Goal: Task Accomplishment & Management: Manage account settings

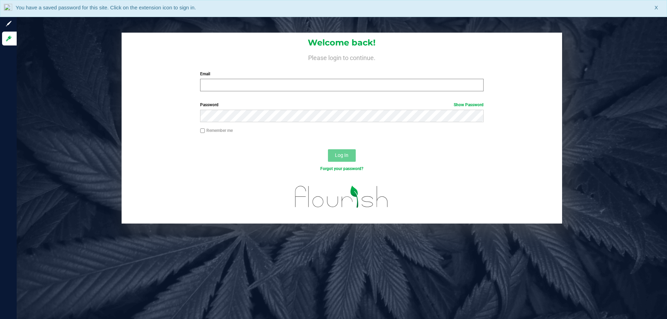
drag, startPoint x: 239, startPoint y: 78, endPoint x: 235, endPoint y: 84, distance: 7.0
click at [238, 79] on div "Email Required Please format your email correctly." at bounding box center [342, 81] width 294 height 20
click at [233, 88] on input "Email" at bounding box center [341, 85] width 283 height 13
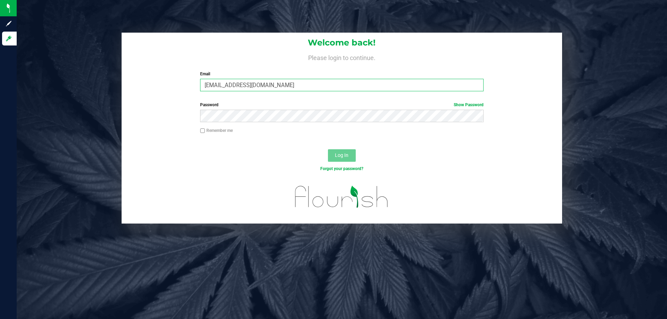
type input "[EMAIL_ADDRESS][DOMAIN_NAME]"
click at [328, 149] on button "Log In" at bounding box center [342, 155] width 28 height 13
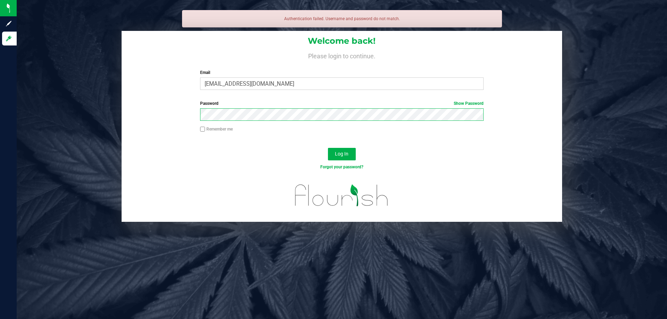
click at [328, 148] on button "Log In" at bounding box center [342, 154] width 28 height 13
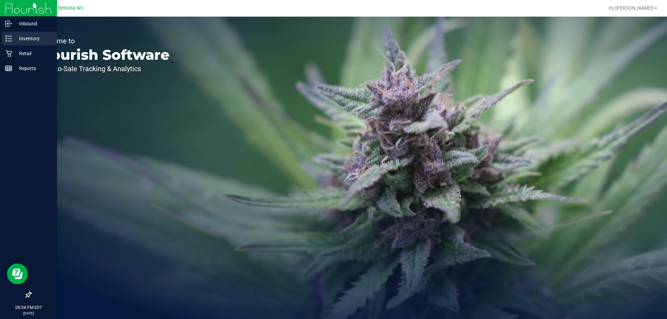
click at [13, 38] on p "Inventory" at bounding box center [33, 38] width 42 height 8
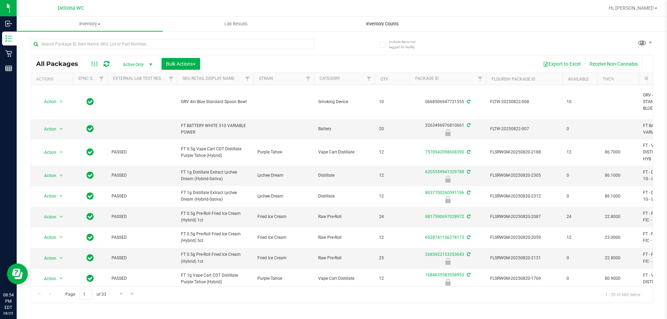
click at [397, 20] on uib-tab-heading "Inventory Counts" at bounding box center [383, 24] width 146 height 14
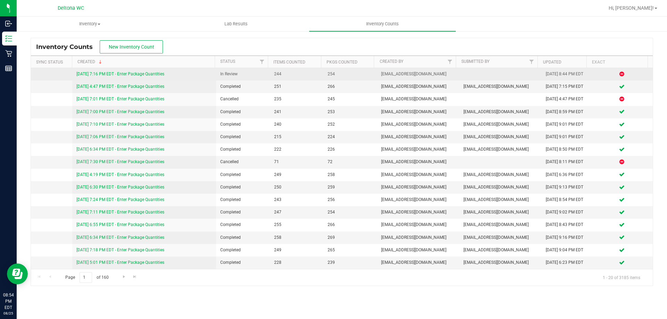
click at [161, 75] on link "[DATE] 7:16 PM EDT - Enter Package Quantities" at bounding box center [120, 74] width 88 height 5
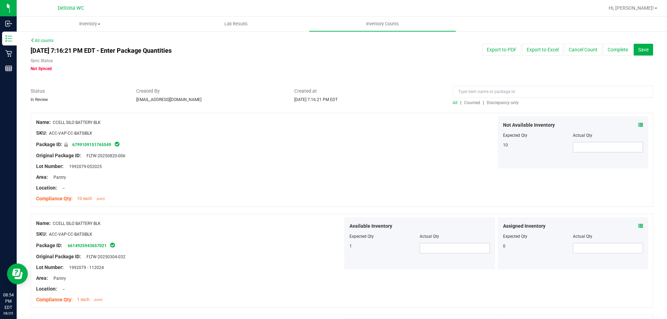
click at [502, 102] on span "Discrepancy only" at bounding box center [503, 102] width 32 height 5
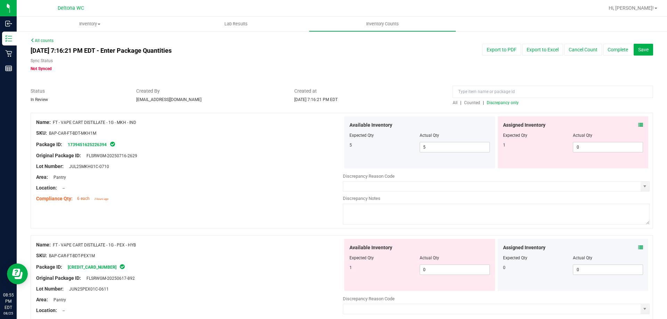
click at [638, 124] on icon at bounding box center [640, 125] width 5 height 5
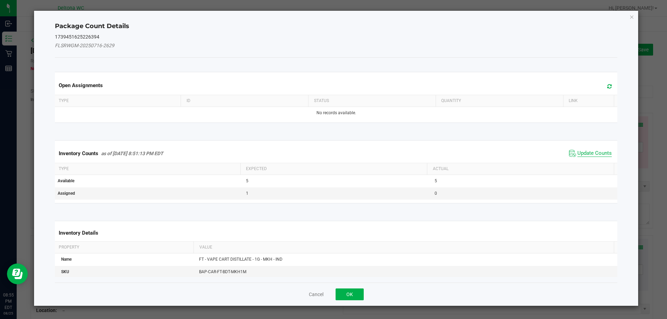
drag, startPoint x: 597, startPoint y: 152, endPoint x: 596, endPoint y: 164, distance: 11.5
click at [597, 153] on span "Update Counts" at bounding box center [594, 153] width 34 height 7
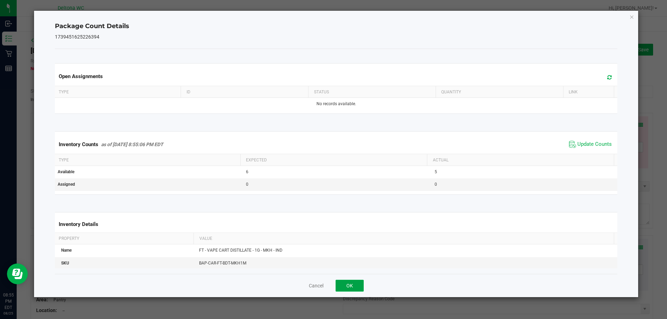
click at [362, 284] on button "OK" at bounding box center [350, 286] width 28 height 12
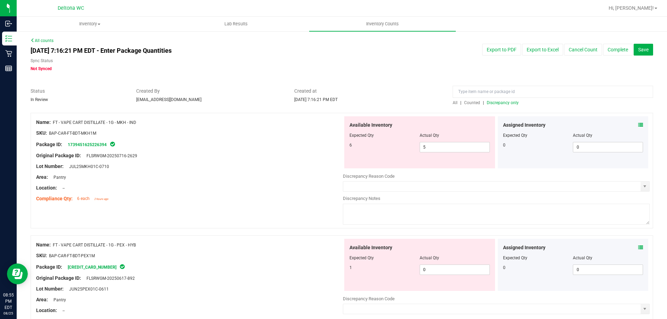
click at [638, 249] on icon at bounding box center [640, 247] width 5 height 5
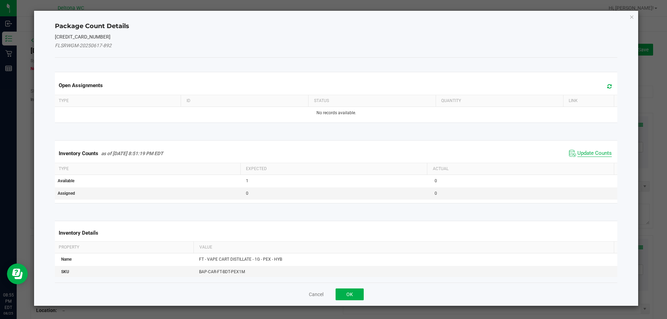
click at [577, 154] on span "Update Counts" at bounding box center [594, 153] width 34 height 7
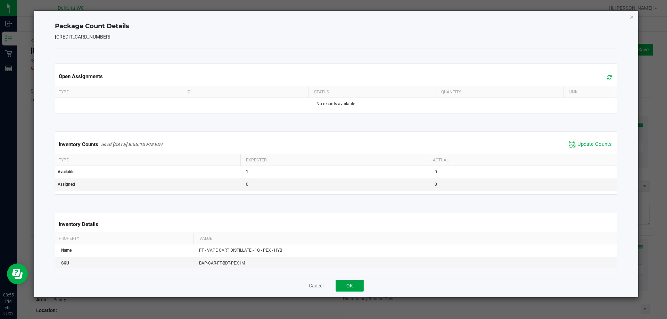
click at [353, 287] on button "OK" at bounding box center [350, 286] width 28 height 12
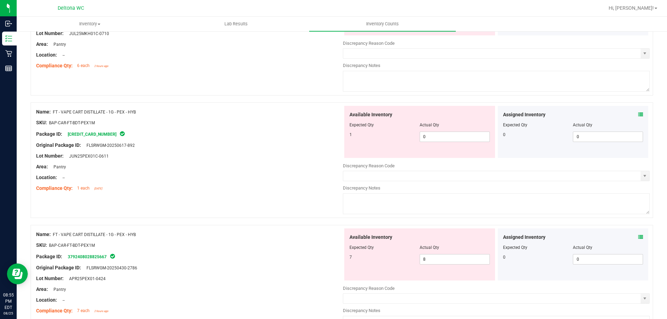
scroll to position [139, 0]
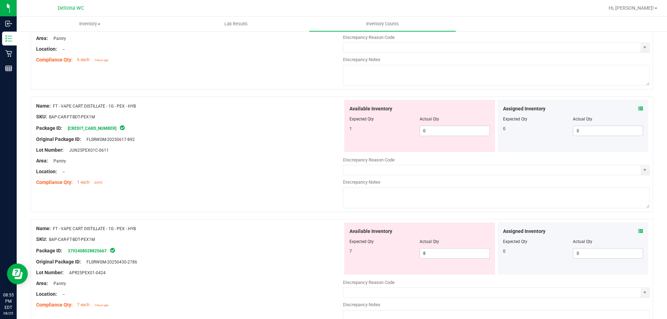
click at [638, 229] on div "Assigned Inventory Expected Qty Actual Qty 0 0 0" at bounding box center [573, 249] width 151 height 52
click at [638, 233] on icon at bounding box center [640, 231] width 5 height 5
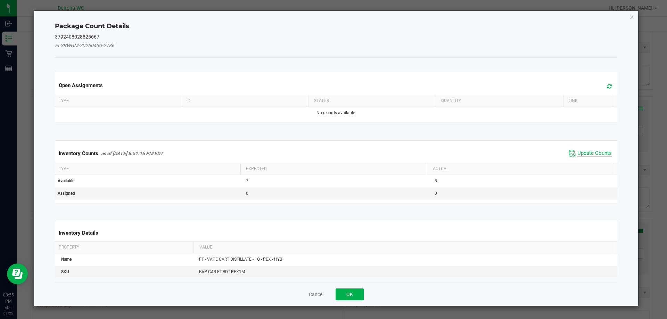
click at [582, 156] on span "Update Counts" at bounding box center [594, 153] width 34 height 7
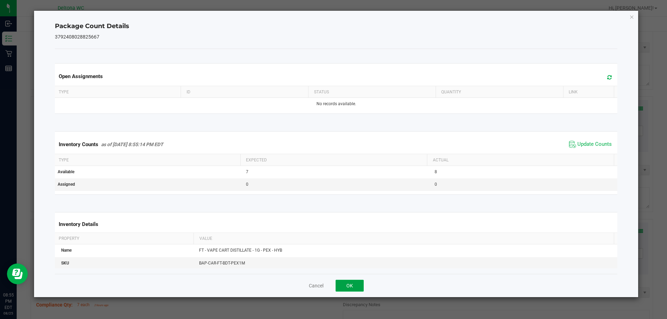
click at [354, 288] on button "OK" at bounding box center [350, 286] width 28 height 12
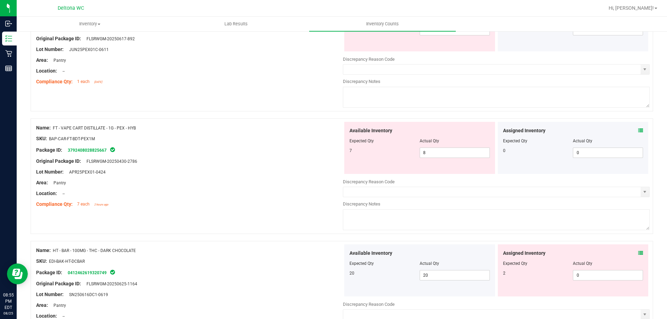
scroll to position [243, 0]
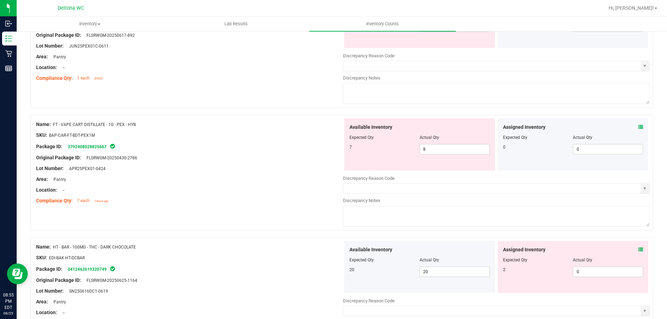
click at [638, 248] on icon at bounding box center [640, 249] width 5 height 5
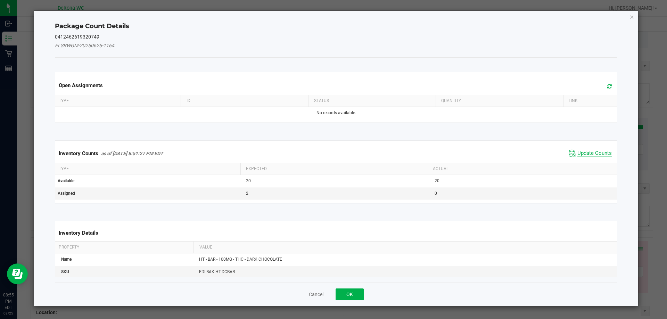
click at [584, 155] on span "Update Counts" at bounding box center [594, 153] width 34 height 7
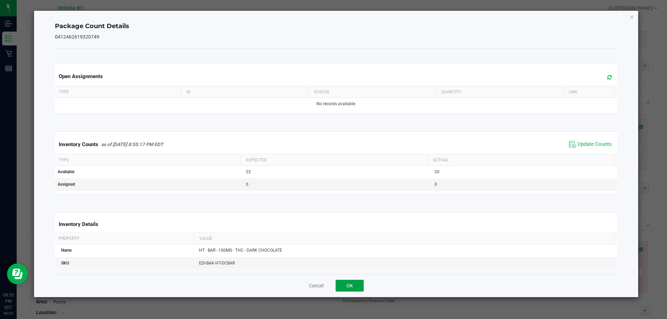
drag, startPoint x: 346, startPoint y: 283, endPoint x: 382, endPoint y: 282, distance: 35.1
click at [347, 283] on button "OK" at bounding box center [350, 286] width 28 height 12
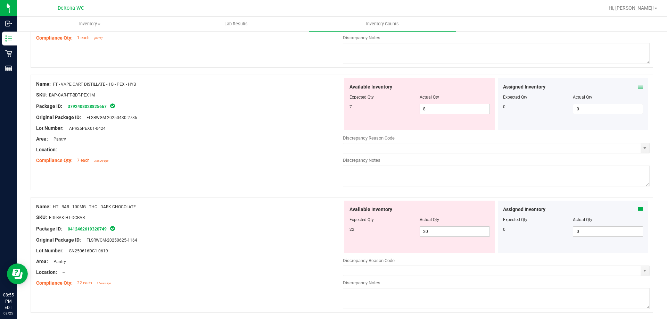
scroll to position [347, 0]
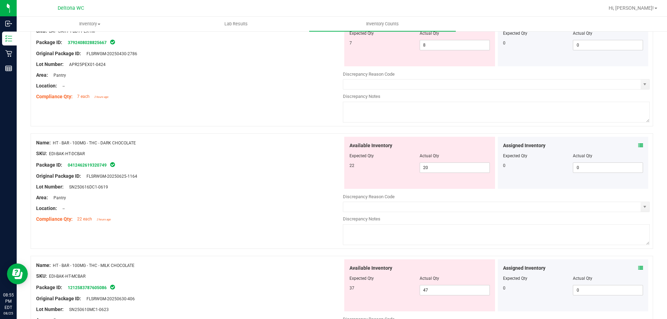
click at [637, 264] on div "Assigned Inventory Expected Qty Actual Qty 0 0 0" at bounding box center [573, 286] width 151 height 52
click at [638, 269] on icon at bounding box center [640, 268] width 5 height 5
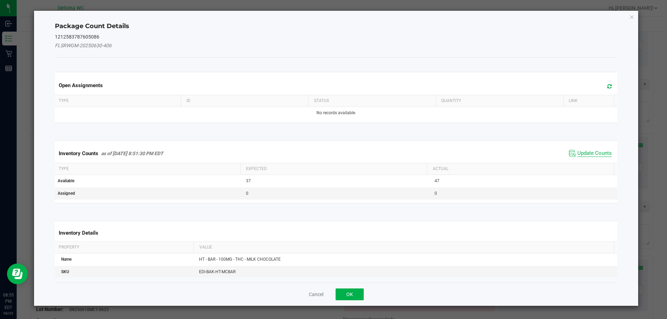
click at [579, 153] on span "Update Counts" at bounding box center [594, 153] width 34 height 7
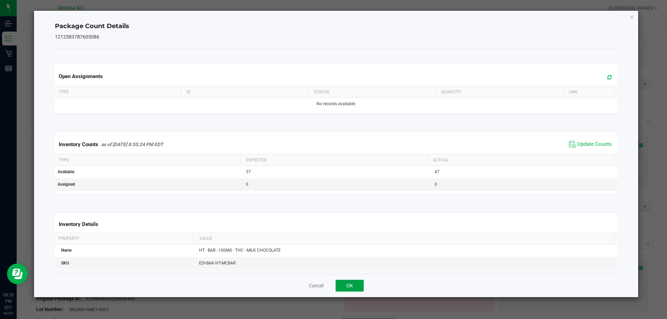
click at [353, 291] on button "OK" at bounding box center [350, 286] width 28 height 12
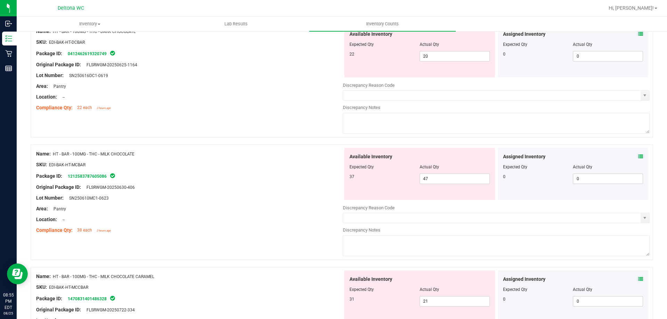
scroll to position [486, 0]
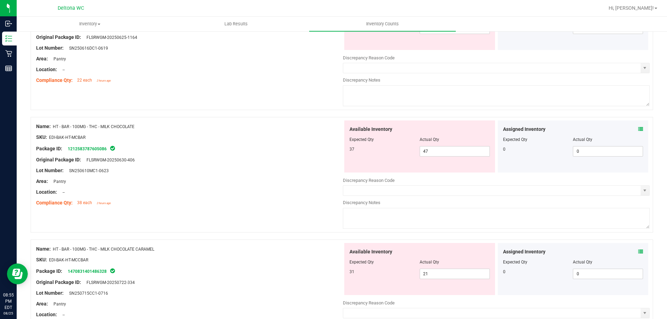
click at [638, 254] on icon at bounding box center [640, 251] width 5 height 5
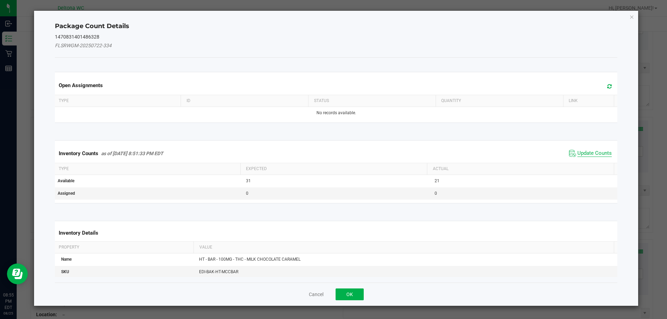
click at [584, 151] on span "Update Counts" at bounding box center [594, 153] width 34 height 7
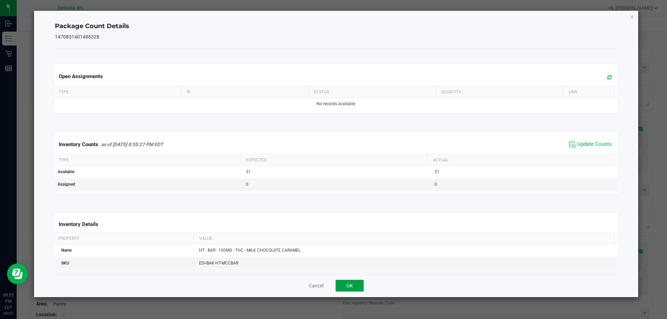
click at [356, 290] on button "OK" at bounding box center [350, 286] width 28 height 12
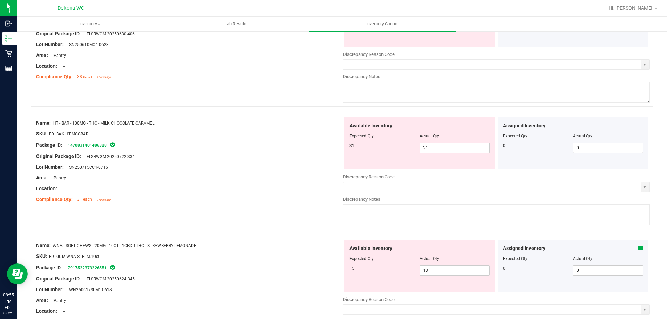
scroll to position [625, 0]
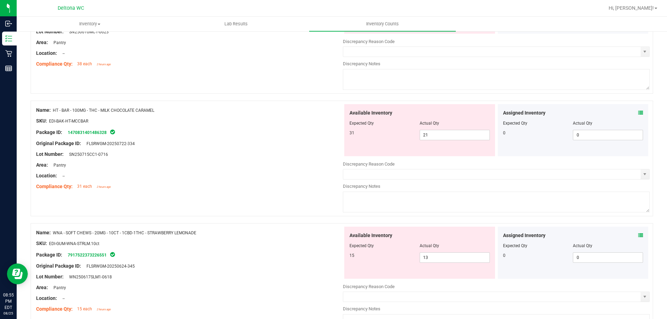
click at [633, 237] on div "Assigned Inventory" at bounding box center [573, 235] width 140 height 7
click at [638, 236] on icon at bounding box center [640, 235] width 5 height 5
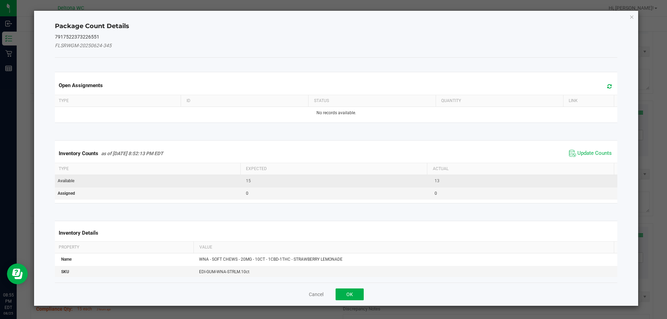
drag, startPoint x: 582, startPoint y: 153, endPoint x: 541, endPoint y: 174, distance: 46.0
click at [582, 153] on span "Update Counts" at bounding box center [594, 153] width 34 height 7
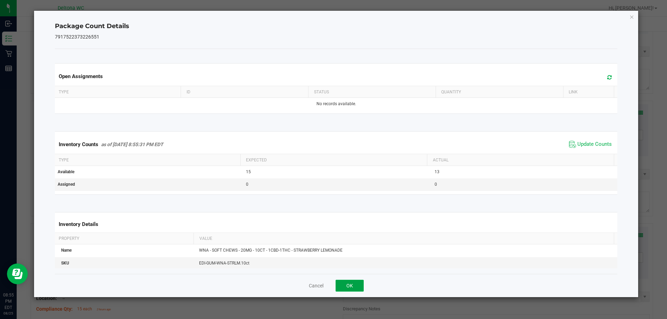
click at [359, 286] on button "OK" at bounding box center [350, 286] width 28 height 12
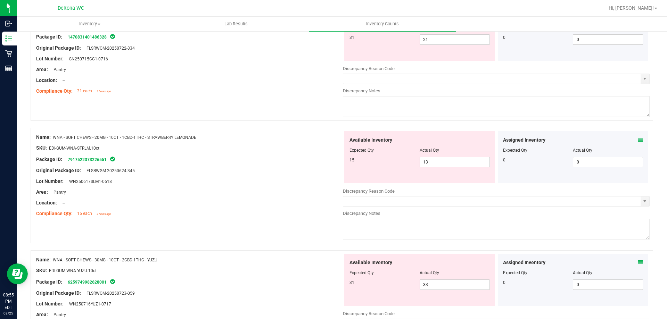
scroll to position [730, 0]
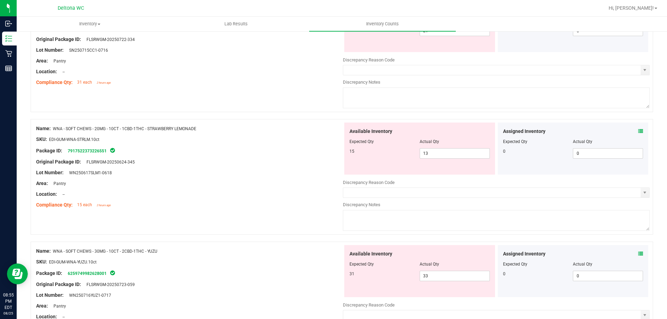
drag, startPoint x: 638, startPoint y: 254, endPoint x: 634, endPoint y: 254, distance: 3.8
click at [635, 254] on div "Assigned Inventory Expected Qty Actual Qty 0 0 0" at bounding box center [573, 271] width 151 height 52
click at [638, 254] on icon at bounding box center [640, 254] width 5 height 5
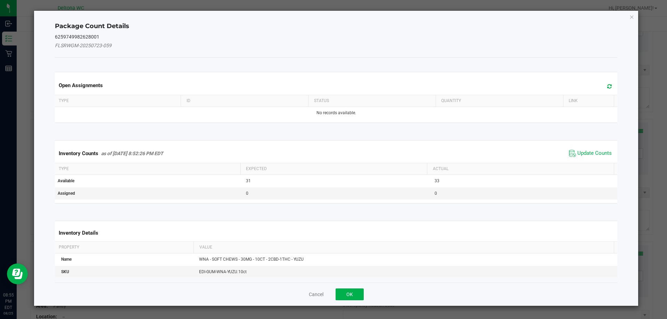
drag, startPoint x: 599, startPoint y: 154, endPoint x: 501, endPoint y: 199, distance: 107.7
click at [599, 154] on span "Update Counts" at bounding box center [594, 153] width 34 height 7
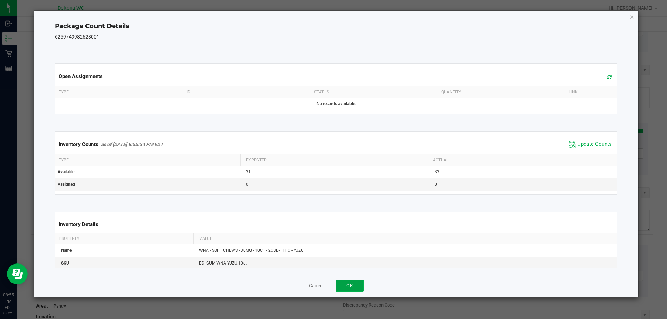
drag, startPoint x: 346, startPoint y: 288, endPoint x: 349, endPoint y: 290, distance: 3.6
click at [347, 288] on button "OK" at bounding box center [350, 286] width 28 height 12
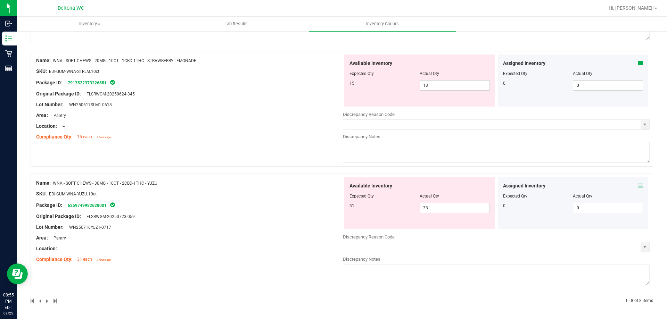
scroll to position [798, 0]
click at [638, 186] on icon at bounding box center [640, 185] width 5 height 5
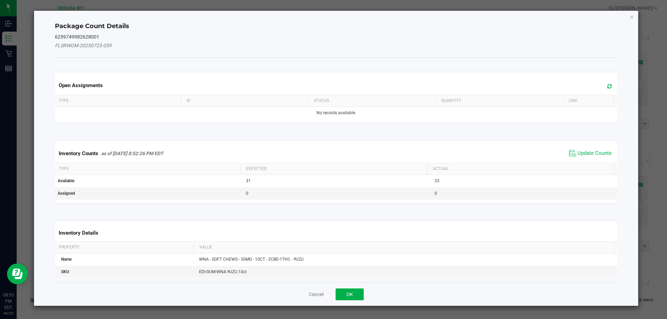
click at [593, 149] on span "Update Counts" at bounding box center [590, 153] width 46 height 10
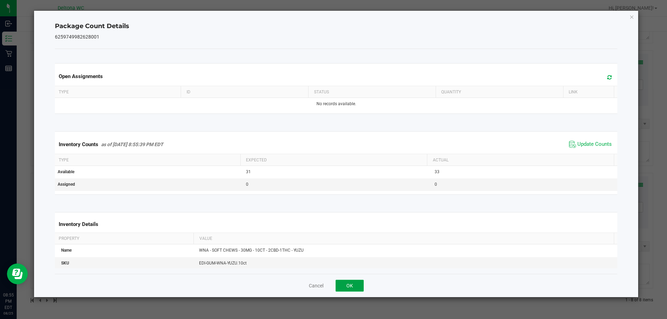
click at [355, 287] on button "OK" at bounding box center [350, 286] width 28 height 12
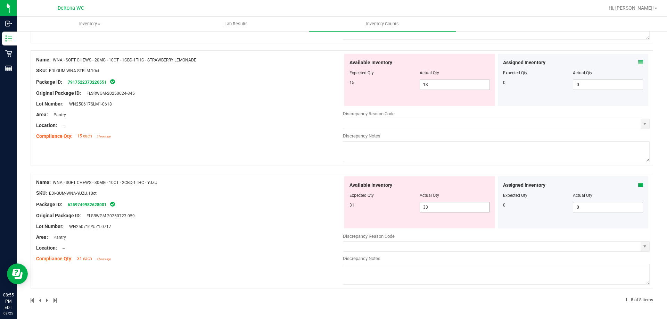
click at [442, 210] on span "33 33" at bounding box center [455, 207] width 70 height 10
click at [442, 210] on input "33" at bounding box center [454, 208] width 69 height 10
type input "31"
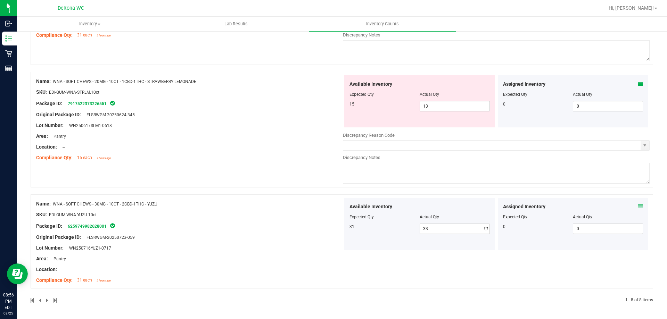
type input "31"
click at [439, 85] on div "Available Inventory Expected Qty Actual Qty 15 13 13" at bounding box center [419, 101] width 151 height 52
click at [439, 86] on div "Available Inventory" at bounding box center [420, 84] width 140 height 7
click at [436, 115] on div "Available Inventory Expected Qty Actual Qty 15 13 13" at bounding box center [419, 101] width 151 height 52
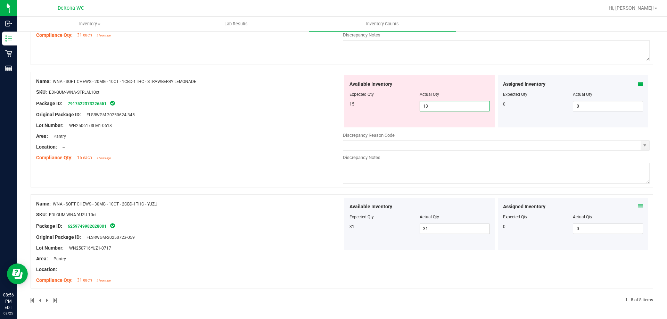
click at [437, 107] on span "13 13" at bounding box center [455, 106] width 70 height 10
click at [437, 107] on input "13" at bounding box center [454, 106] width 69 height 10
type input "15"
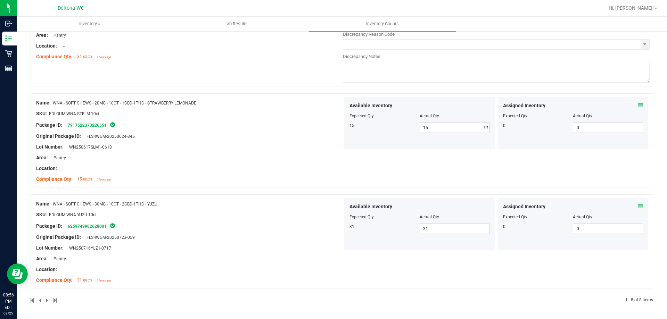
click at [281, 126] on div "Name: WNA - SOFT CHEWS - 20MG - 10CT - 1CBD-1THC - STRAWBERRY LEMONADE SKU: EDI…" at bounding box center [189, 141] width 307 height 89
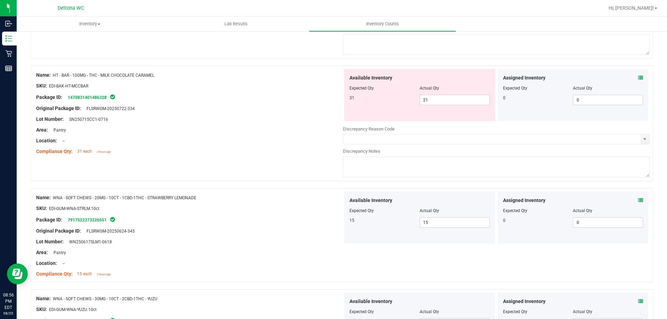
scroll to position [651, 0]
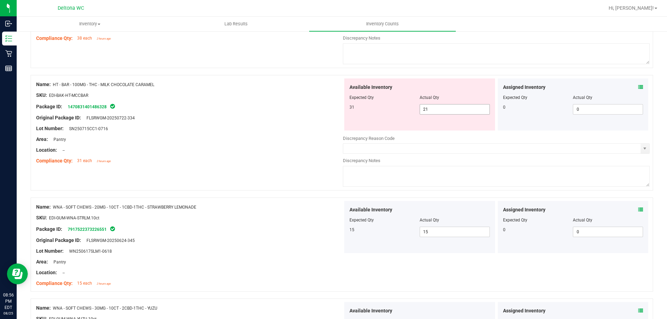
click at [435, 108] on span "21 21" at bounding box center [455, 109] width 70 height 10
click at [436, 107] on input "21" at bounding box center [454, 110] width 69 height 10
click at [437, 109] on input "21" at bounding box center [454, 110] width 69 height 10
type input "31"
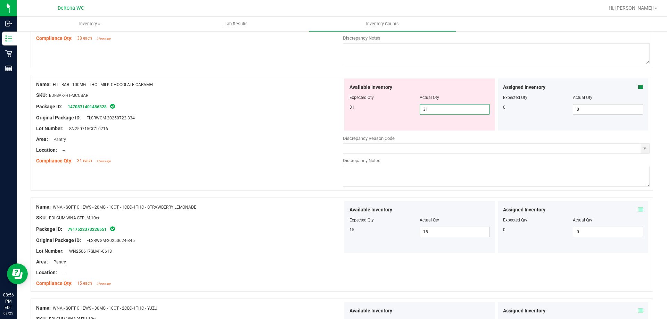
click at [284, 126] on div "Lot Number: SN250715CC1-0716" at bounding box center [189, 128] width 307 height 7
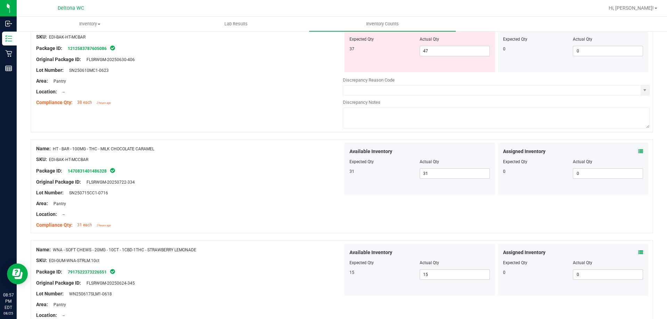
scroll to position [512, 0]
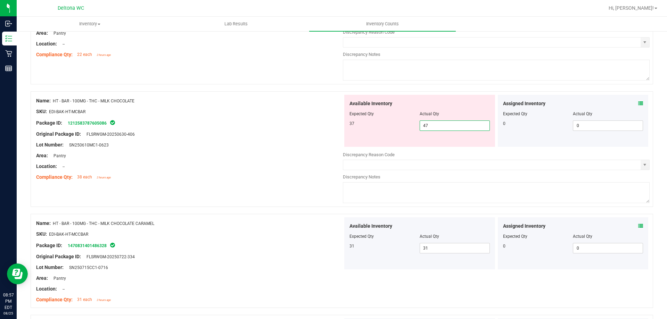
click at [445, 124] on span "47 47" at bounding box center [455, 126] width 70 height 10
click at [445, 124] on input "47" at bounding box center [454, 126] width 69 height 10
type input "37"
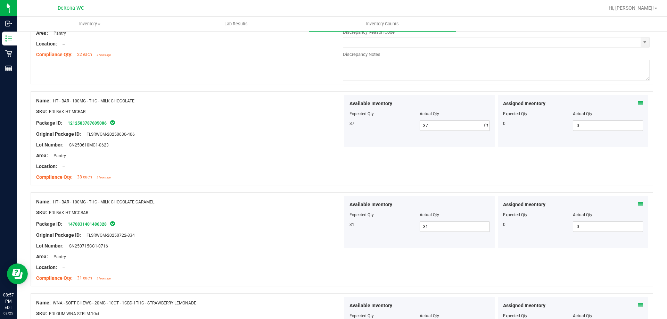
drag, startPoint x: 246, startPoint y: 165, endPoint x: 259, endPoint y: 171, distance: 14.6
click at [246, 165] on div "Location: --" at bounding box center [189, 166] width 307 height 7
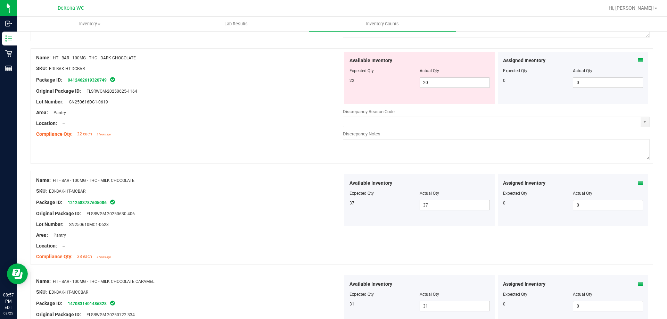
scroll to position [373, 0]
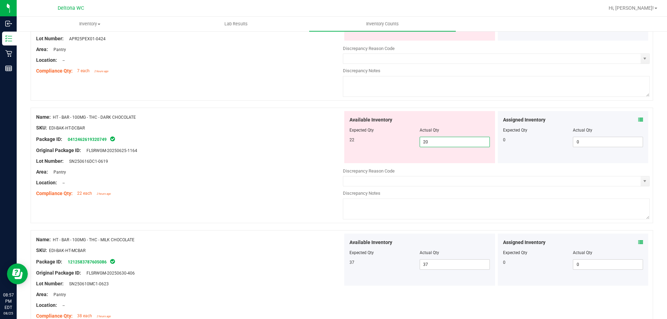
click at [454, 143] on span "20 20" at bounding box center [455, 142] width 70 height 10
click at [455, 142] on input "20" at bounding box center [454, 142] width 69 height 10
type input "22"
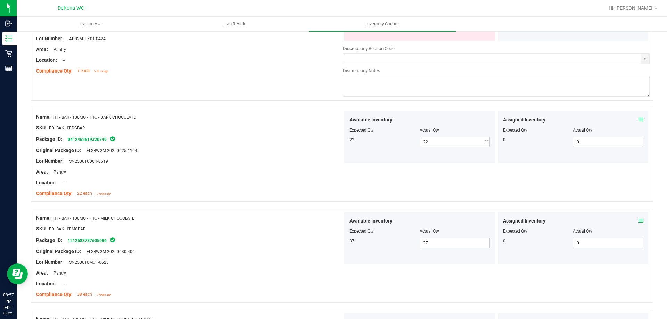
click at [210, 175] on div "Name: HT - BAR - 100MG - THC - DARK CHOCOLATE SKU: EDI-BAK-HT-DCBAR Package ID:…" at bounding box center [189, 155] width 307 height 89
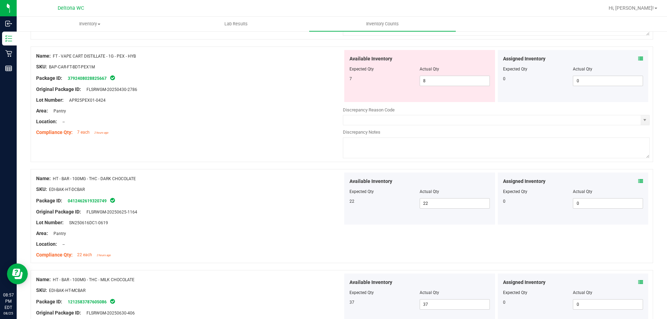
scroll to position [234, 0]
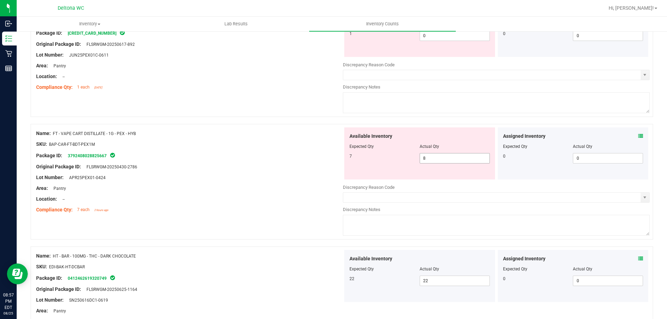
click at [433, 159] on span "8 8" at bounding box center [455, 158] width 70 height 10
click at [433, 158] on input "8" at bounding box center [454, 159] width 69 height 10
type input "7"
drag, startPoint x: 136, startPoint y: 170, endPoint x: 143, endPoint y: 167, distance: 7.9
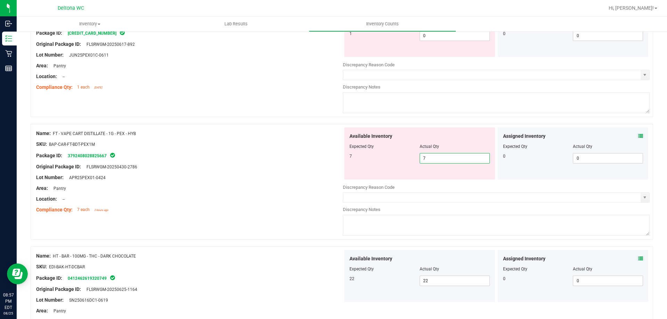
click at [139, 169] on div "Original Package ID: FLSRWGM-20250430-2786" at bounding box center [189, 166] width 307 height 7
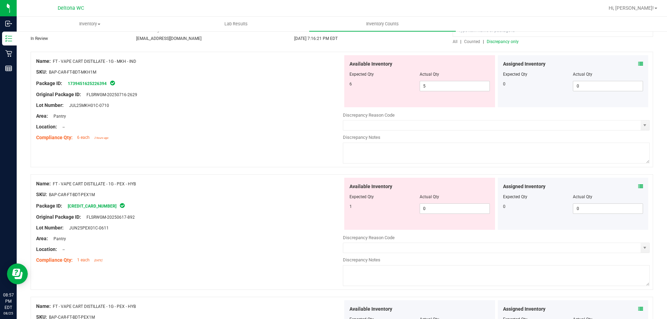
scroll to position [60, 0]
click at [431, 214] on span "0 0" at bounding box center [455, 209] width 70 height 10
click at [431, 214] on input "0" at bounding box center [454, 210] width 69 height 10
type input "1"
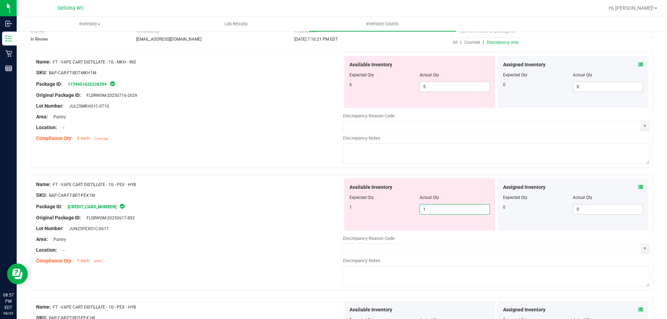
drag, startPoint x: 201, startPoint y: 209, endPoint x: 209, endPoint y: 206, distance: 8.7
click at [206, 206] on div "Package ID: [CREDIT_CARD_NUMBER]" at bounding box center [189, 207] width 307 height 8
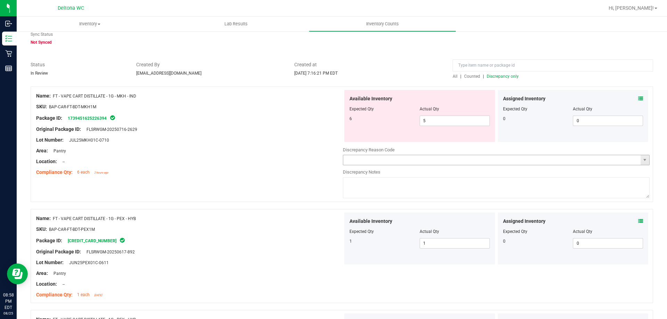
scroll to position [0, 0]
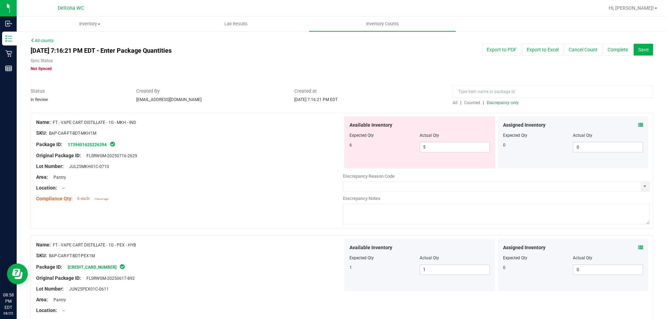
click at [504, 102] on span "Discrepancy only" at bounding box center [503, 102] width 32 height 5
